Goal: Find specific page/section: Find specific page/section

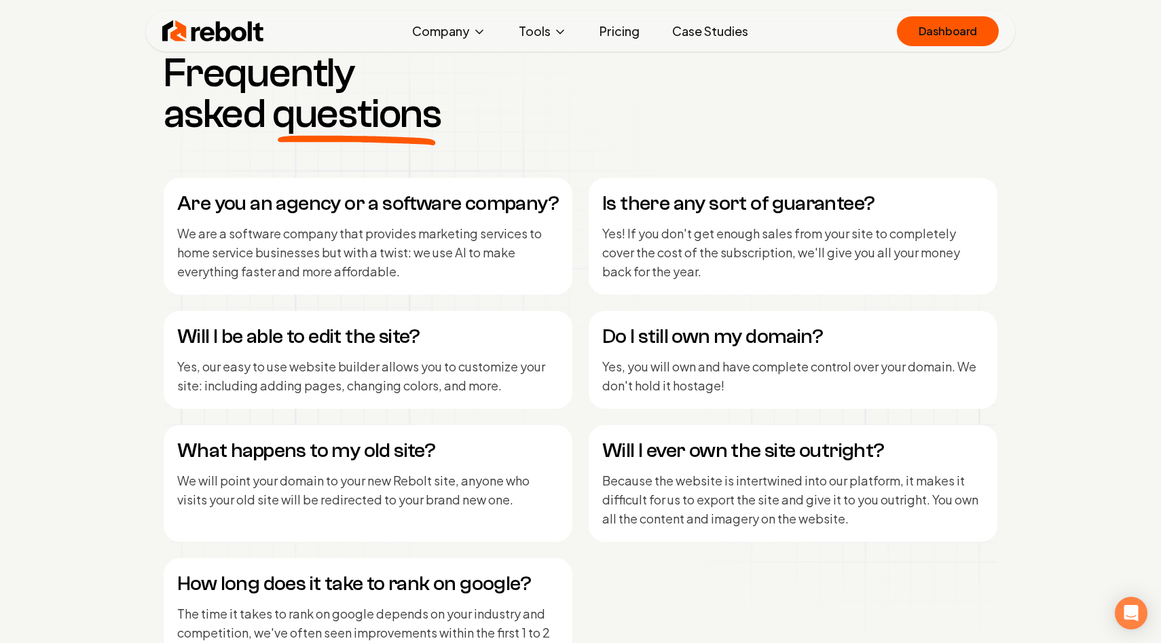
scroll to position [5622, 0]
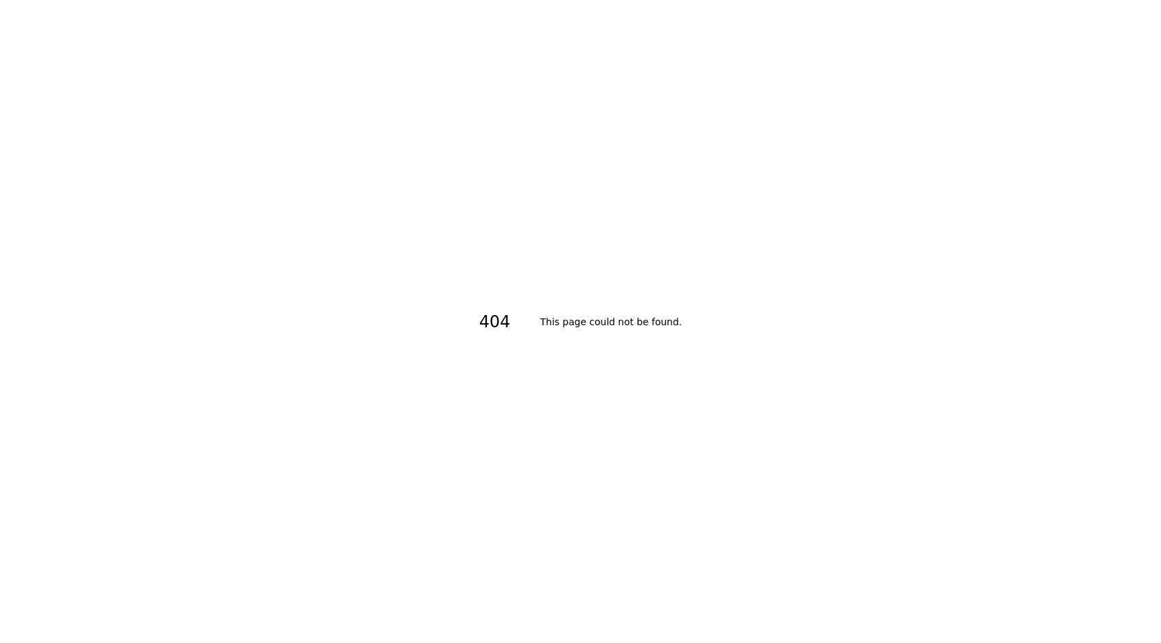
click at [411, 341] on div "404 This page could not be found ." at bounding box center [580, 321] width 1161 height 643
